Goal: Find specific page/section: Find specific page/section

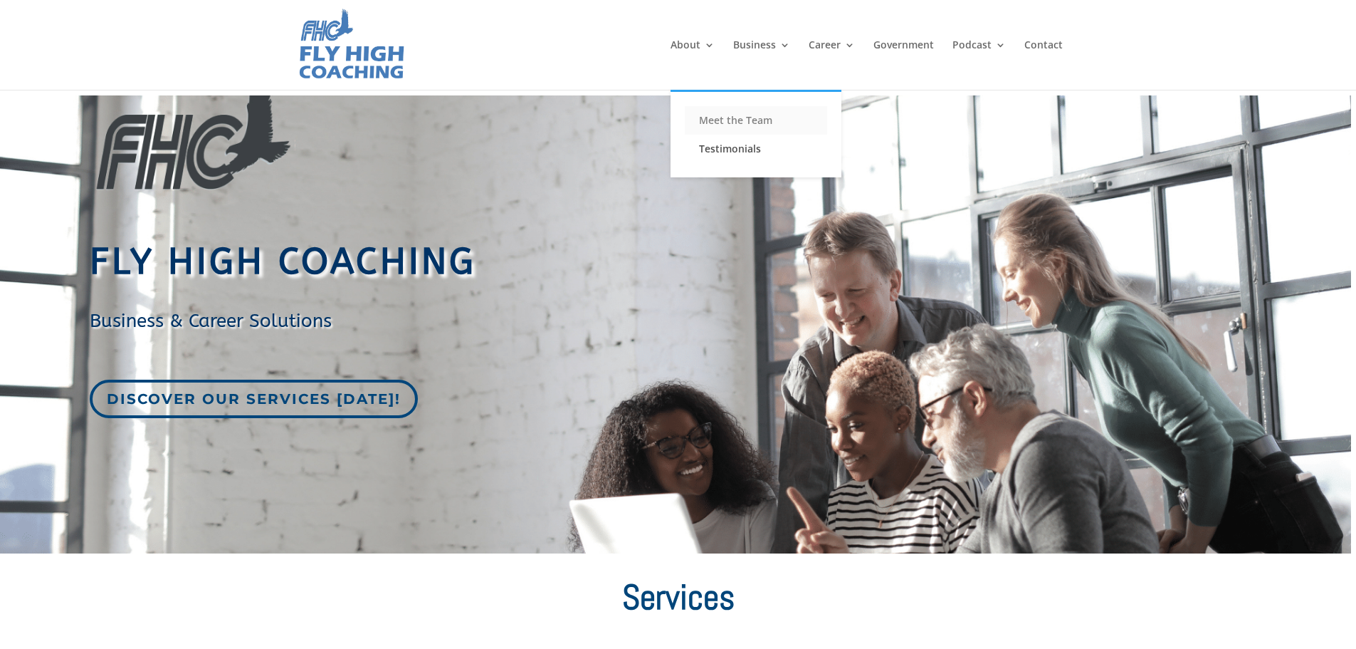
click at [736, 124] on link "Meet the Team" at bounding box center [756, 120] width 142 height 28
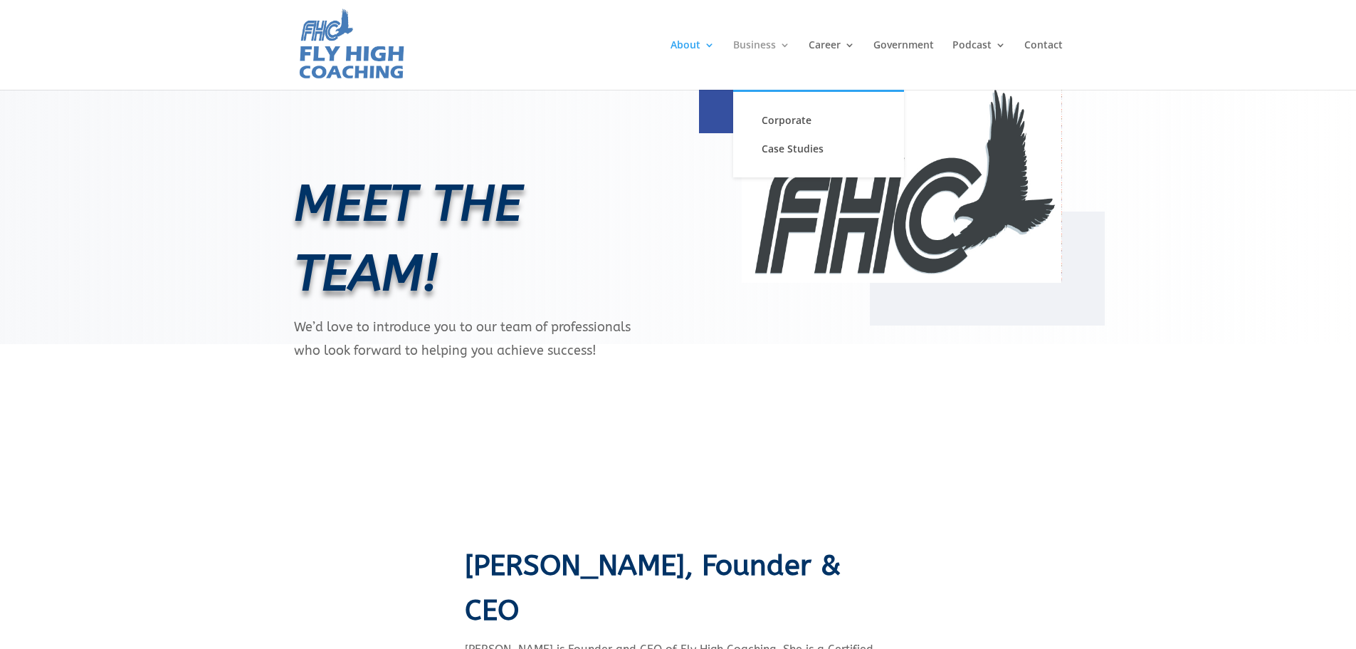
click at [776, 46] on link "Business" at bounding box center [761, 65] width 57 height 50
